Goal: Task Accomplishment & Management: Use online tool/utility

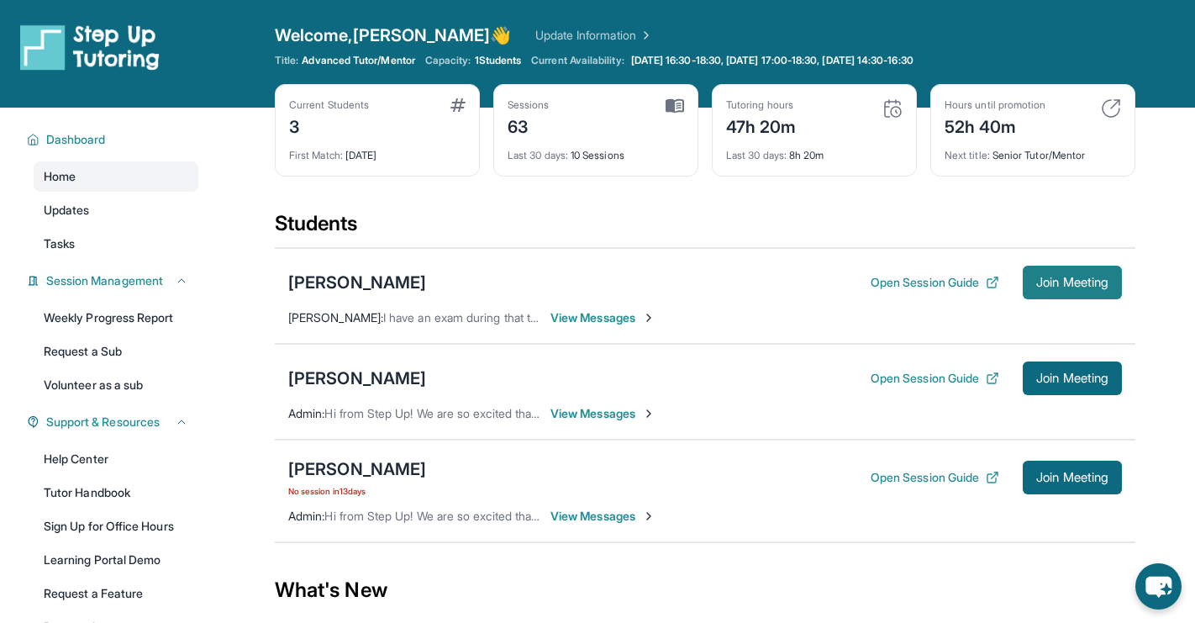
click at [1083, 282] on span "Join Meeting" at bounding box center [1072, 282] width 72 height 10
click at [351, 290] on div "[PERSON_NAME]" at bounding box center [357, 283] width 138 height 24
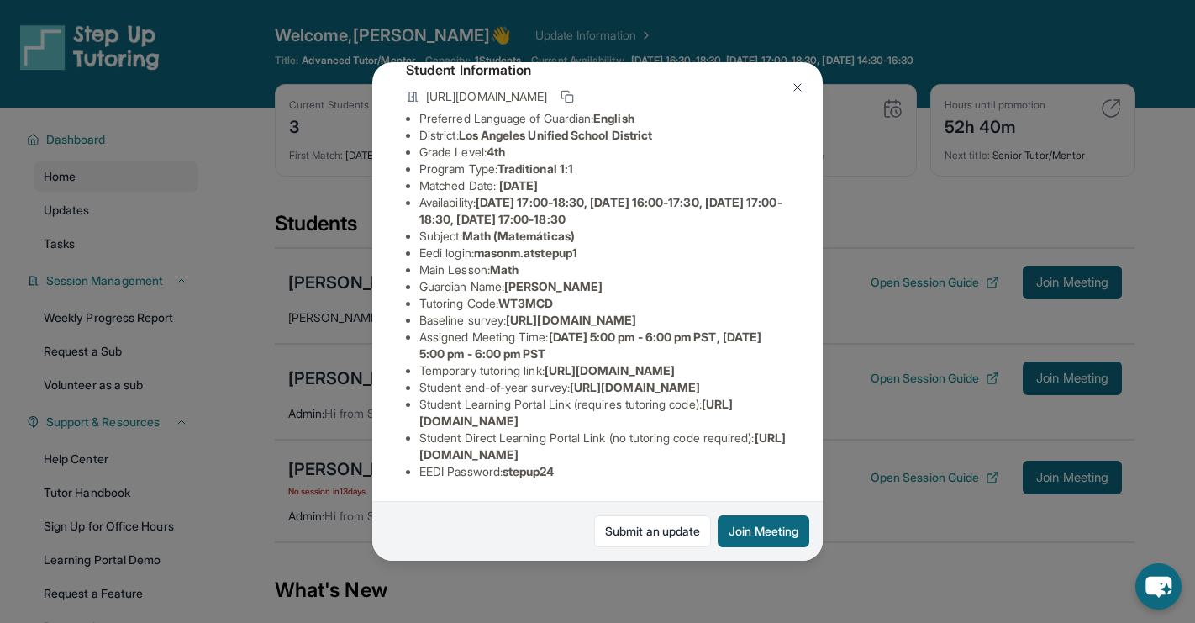
scroll to position [253, 0]
click at [885, 203] on div "[PERSON_NAME] Guardian: [PERSON_NAME] Student Information [URL][DOMAIN_NAME] Pr…" at bounding box center [597, 311] width 1195 height 623
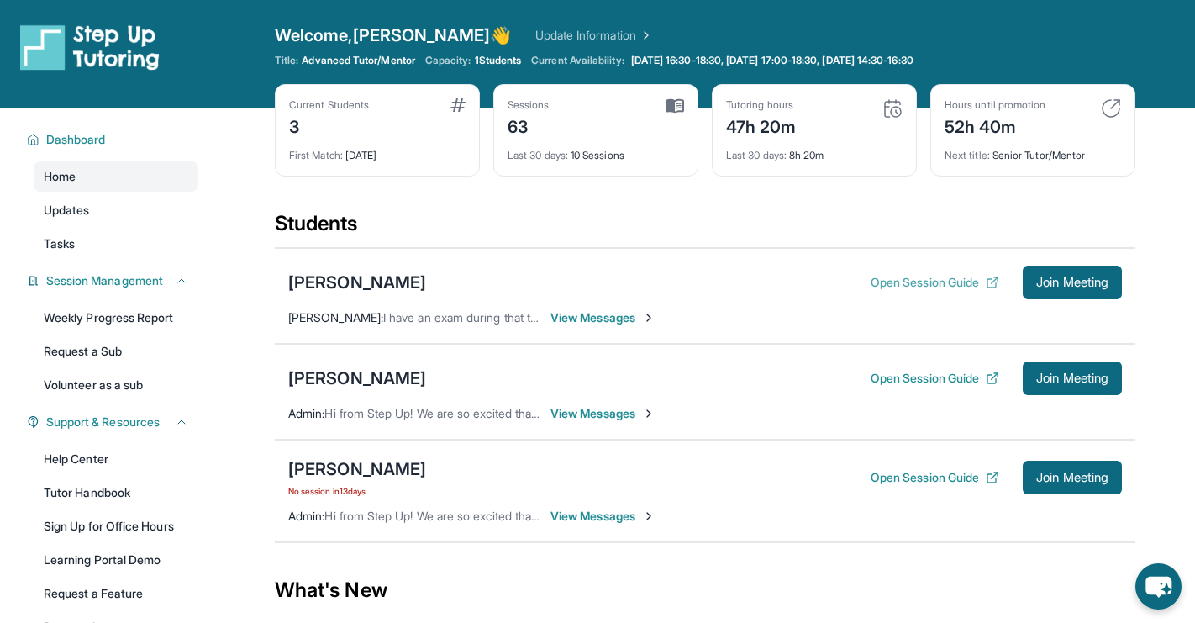
click at [906, 274] on button "Open Session Guide" at bounding box center [934, 282] width 129 height 17
click at [343, 463] on div "[PERSON_NAME]" at bounding box center [357, 469] width 138 height 24
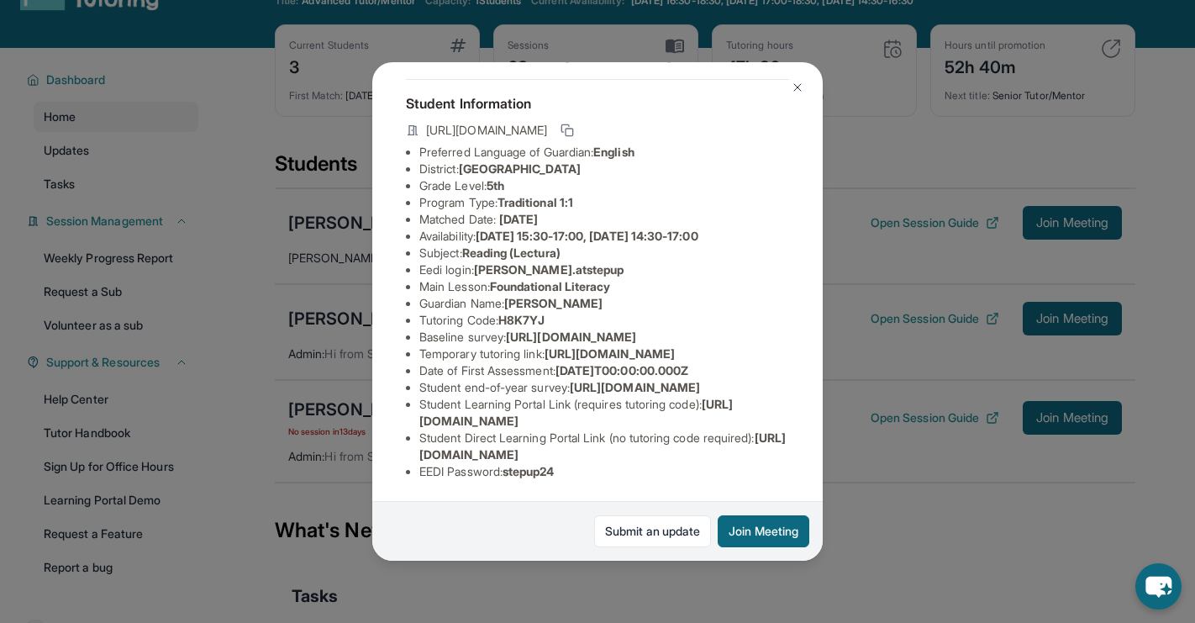
scroll to position [70, 0]
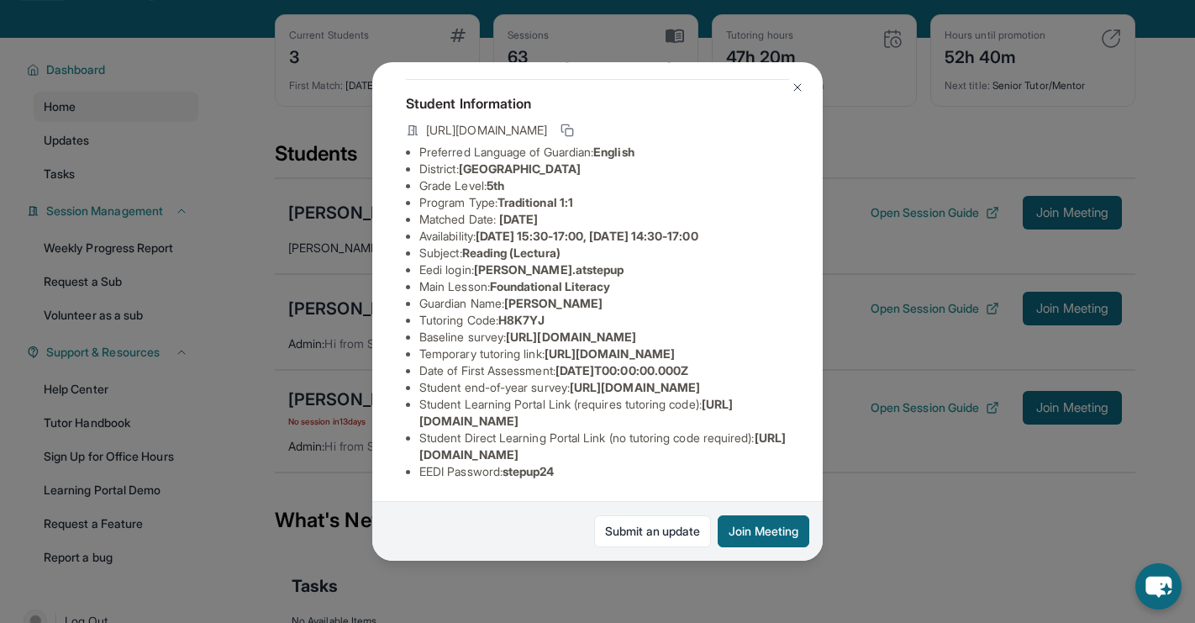
click at [157, 317] on div "[PERSON_NAME] Guardian: [PERSON_NAME] Student Information [URL][DOMAIN_NAME] Pr…" at bounding box center [597, 311] width 1195 height 623
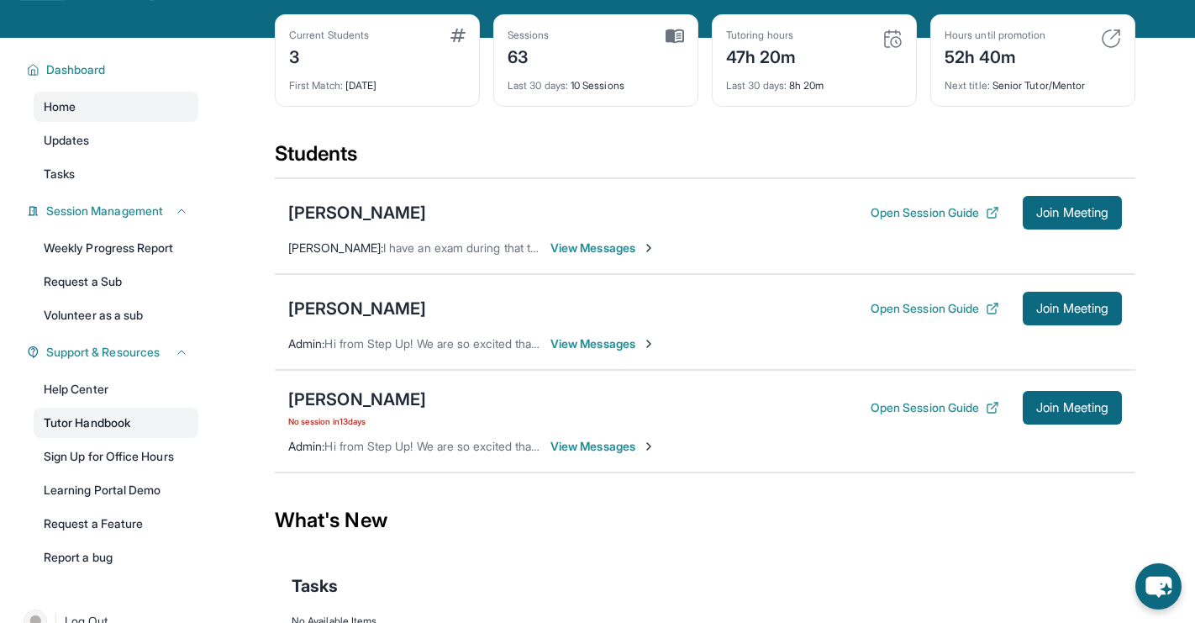
click at [124, 424] on link "Tutor Handbook" at bounding box center [116, 422] width 165 height 30
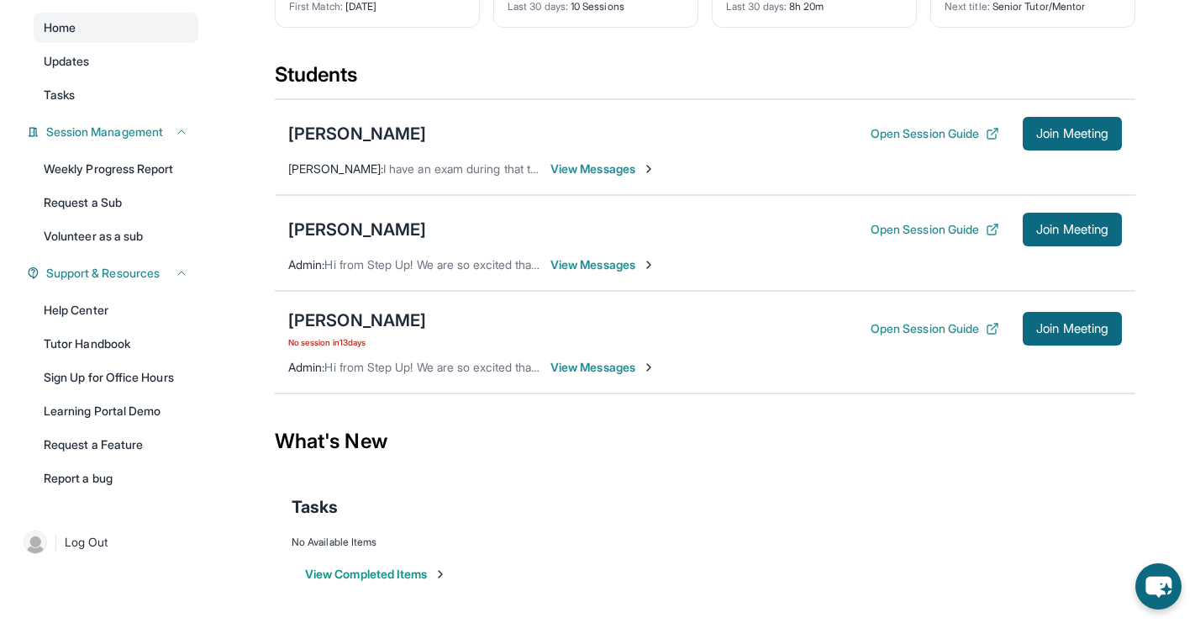
click at [393, 570] on button "View Completed Items" at bounding box center [376, 573] width 142 height 17
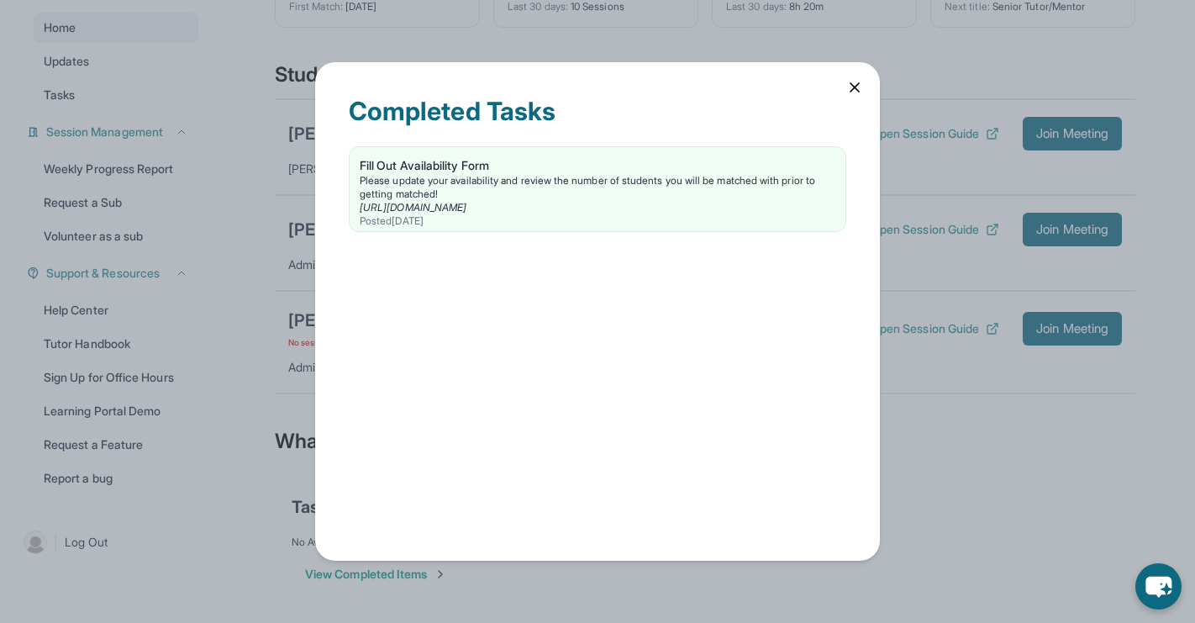
click at [865, 84] on div "Completed Tasks Fill Out Availability Form Please update your availability and …" at bounding box center [597, 311] width 565 height 498
click at [847, 82] on icon at bounding box center [854, 87] width 17 height 17
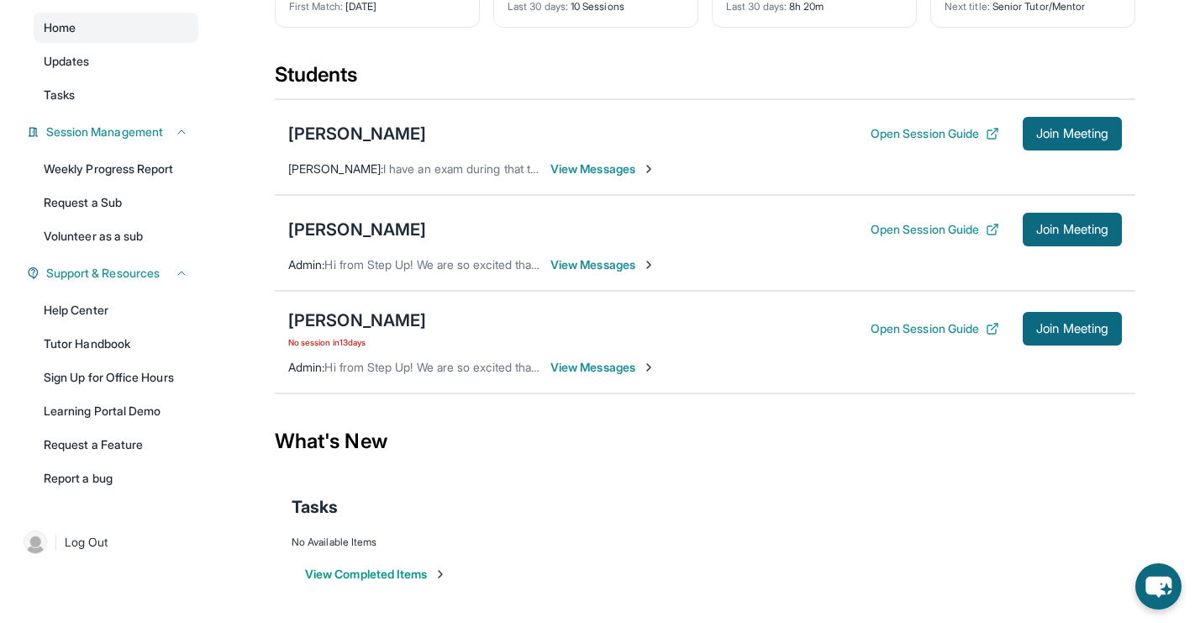
click at [402, 229] on div "[PERSON_NAME] Open Session Guide Join Meeting" at bounding box center [704, 230] width 833 height 34
click at [361, 234] on div "[PERSON_NAME]" at bounding box center [357, 230] width 138 height 24
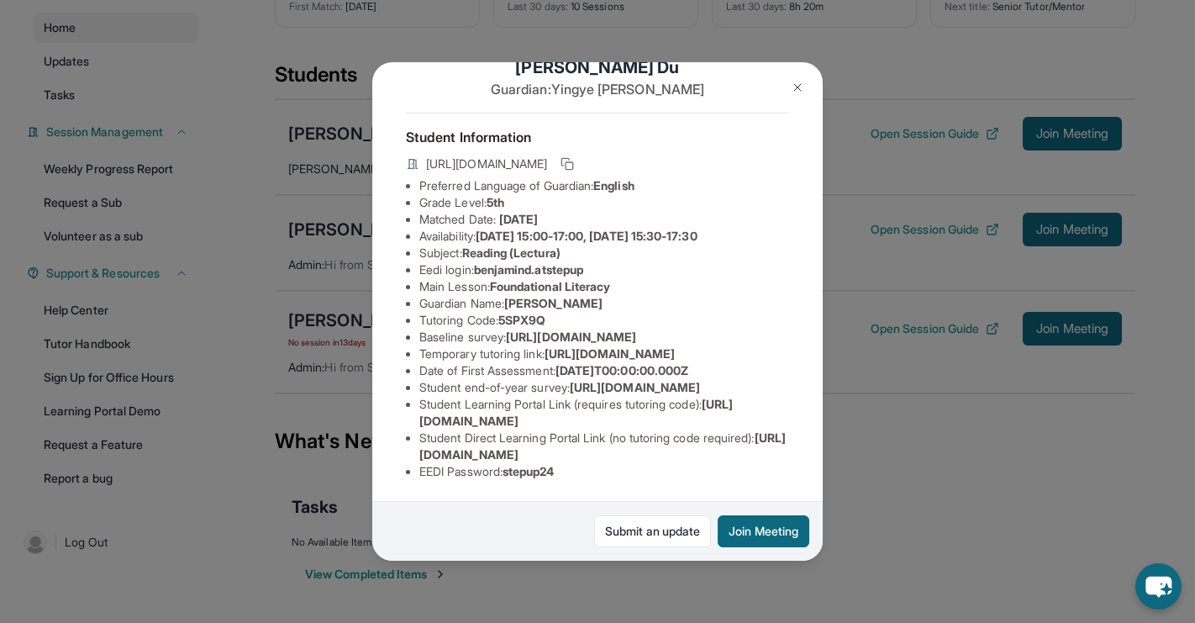
scroll to position [152, 1]
click at [565, 279] on span "Foundational Literacy" at bounding box center [550, 286] width 120 height 14
drag, startPoint x: 586, startPoint y: 323, endPoint x: 415, endPoint y: 312, distance: 171.0
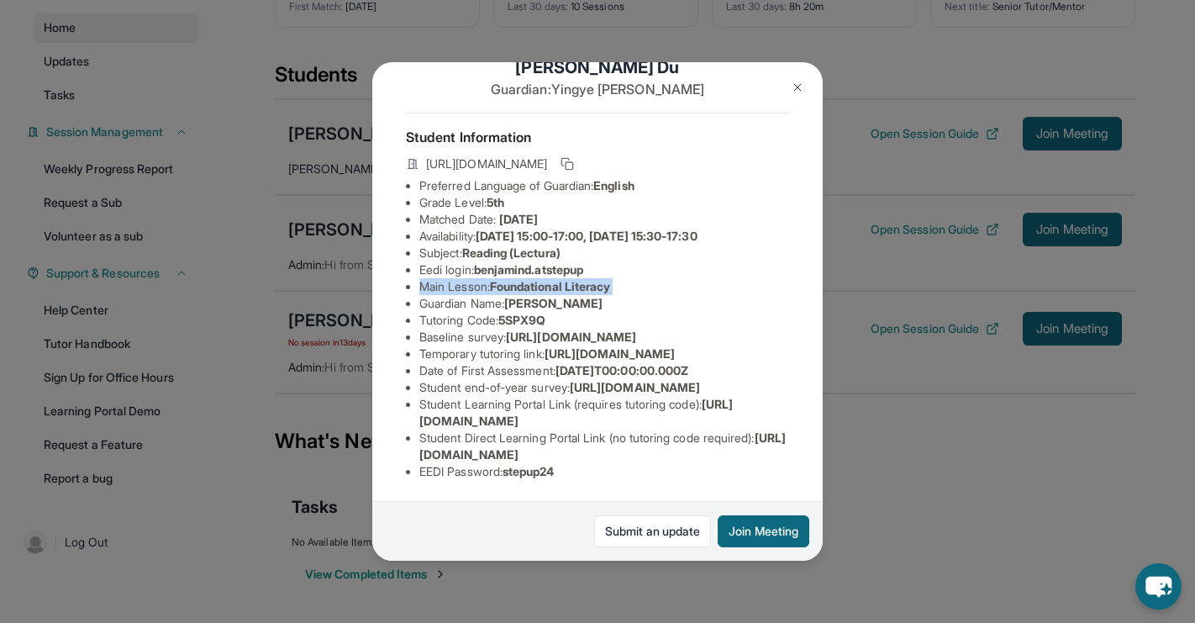
click at [415, 312] on ul "Preferred Language of Guardian: English Grade Level: 5th Matched Date: [DATE] A…" at bounding box center [597, 328] width 383 height 302
copy span "[URL][DOMAIN_NAME]"
click at [784, 80] on button at bounding box center [798, 88] width 34 height 34
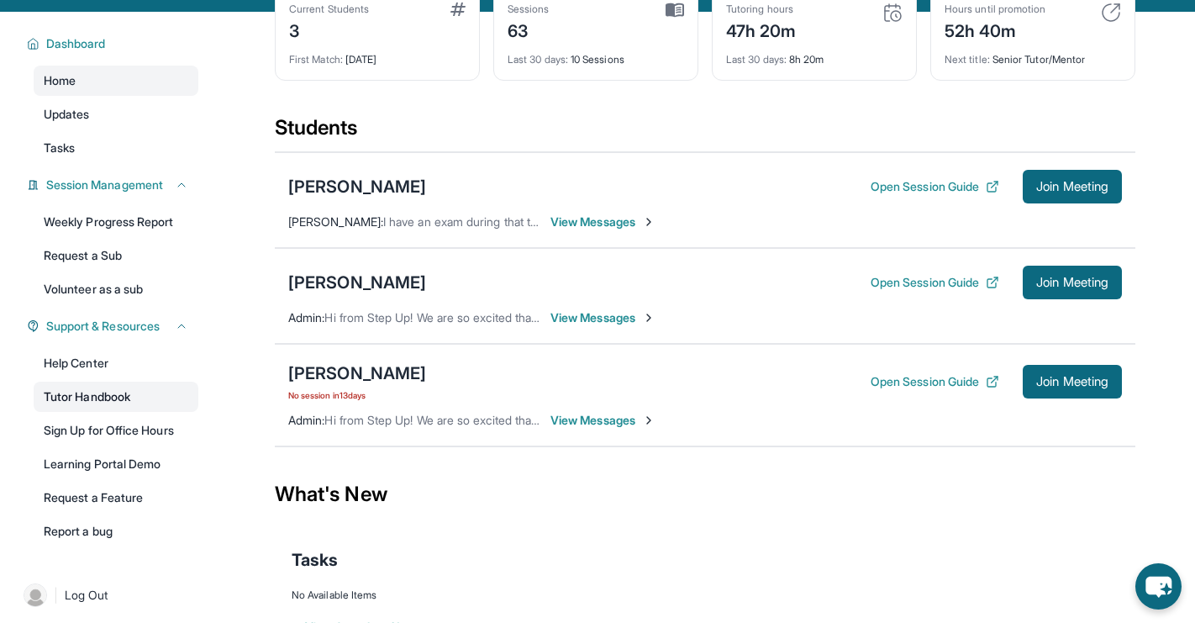
scroll to position [99, 0]
